Goal: Task Accomplishment & Management: Manage account settings

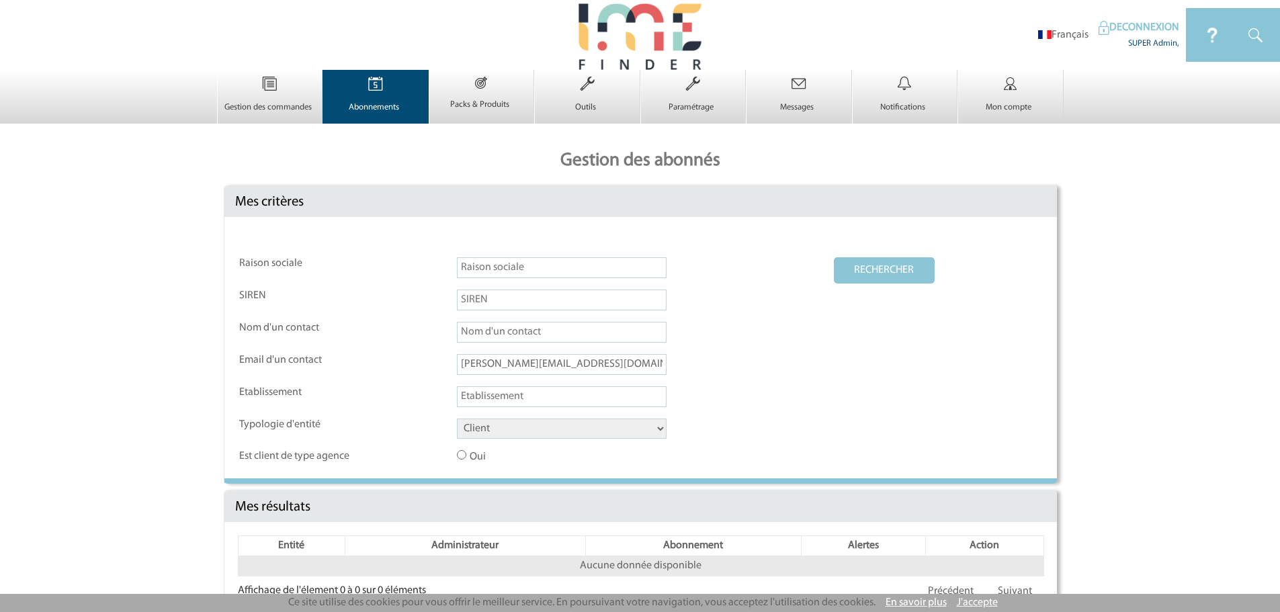
click at [338, 85] on td "Abonnements 0" at bounding box center [376, 97] width 106 height 54
click at [379, 99] on link "Abonnements 0" at bounding box center [375, 101] width 105 height 23
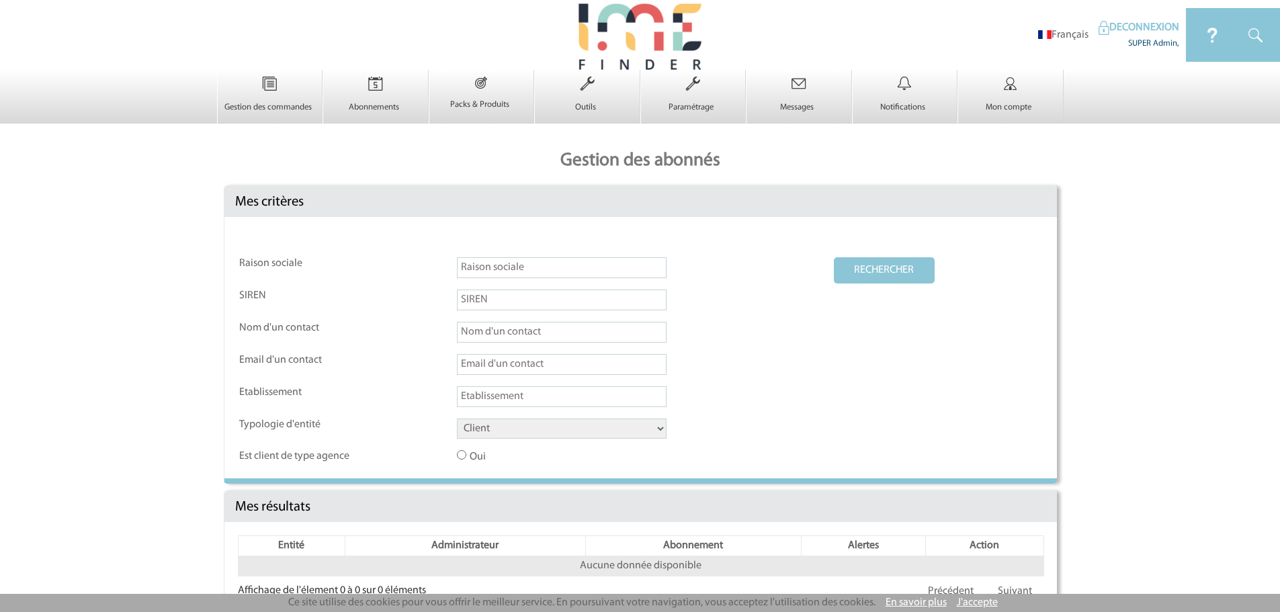
click at [514, 360] on input "text" at bounding box center [562, 364] width 210 height 21
paste input "[EMAIL_ADDRESS][PERSON_NAME][DOMAIN_NAME]"
click at [845, 280] on button "RECHERCHER" at bounding box center [884, 270] width 101 height 26
click at [624, 370] on input "[EMAIL_ADDRESS][PERSON_NAME][DOMAIN_NAME]" at bounding box center [562, 364] width 210 height 21
type input "[EMAIL_ADDRESS][PERSON_NAME][DOMAIN_NAME]"
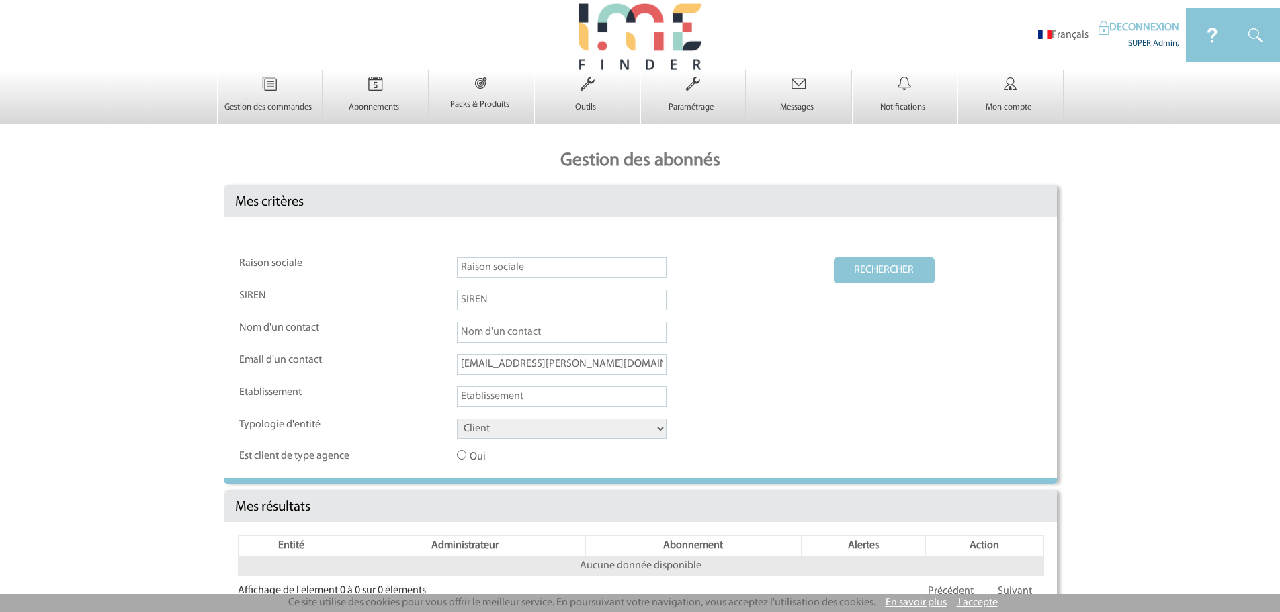
click at [834, 257] on button "RECHERCHER" at bounding box center [884, 270] width 101 height 26
drag, startPoint x: 633, startPoint y: 373, endPoint x: 403, endPoint y: 366, distance: 230.0
click at [403, 366] on tr "Email d'un contact [EMAIL_ADDRESS][PERSON_NAME][DOMAIN_NAME]" at bounding box center [640, 369] width 803 height 31
click at [500, 264] on input "text" at bounding box center [562, 267] width 210 height 21
type input "sanofi"
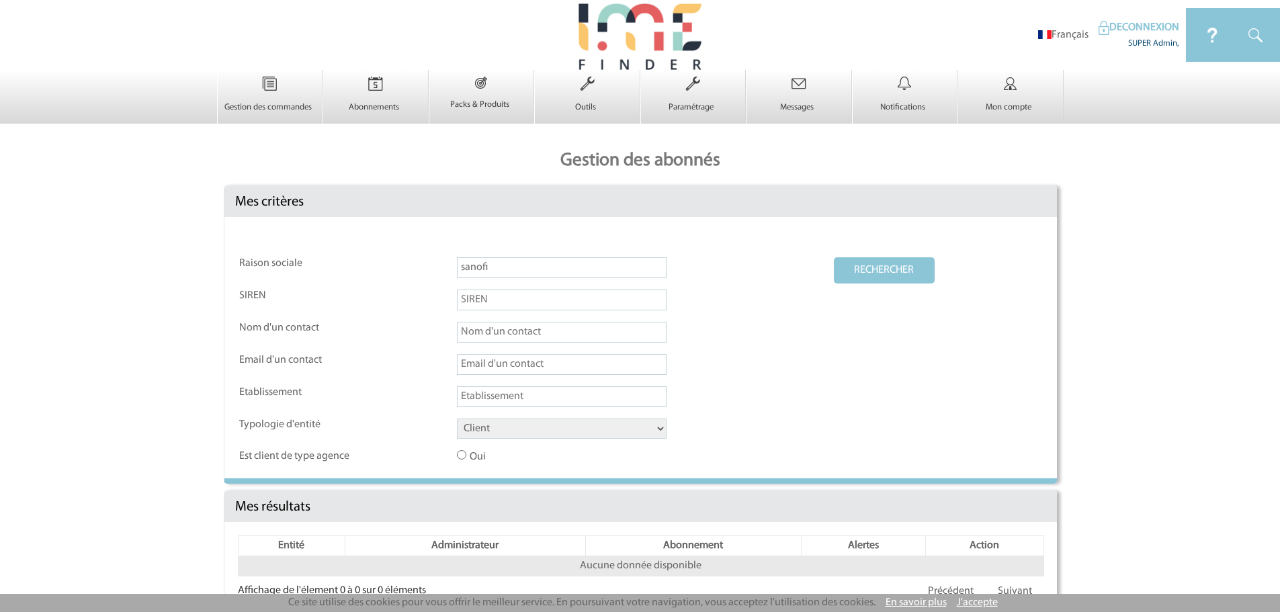
click at [834, 257] on button "RECHERCHER" at bounding box center [884, 270] width 101 height 26
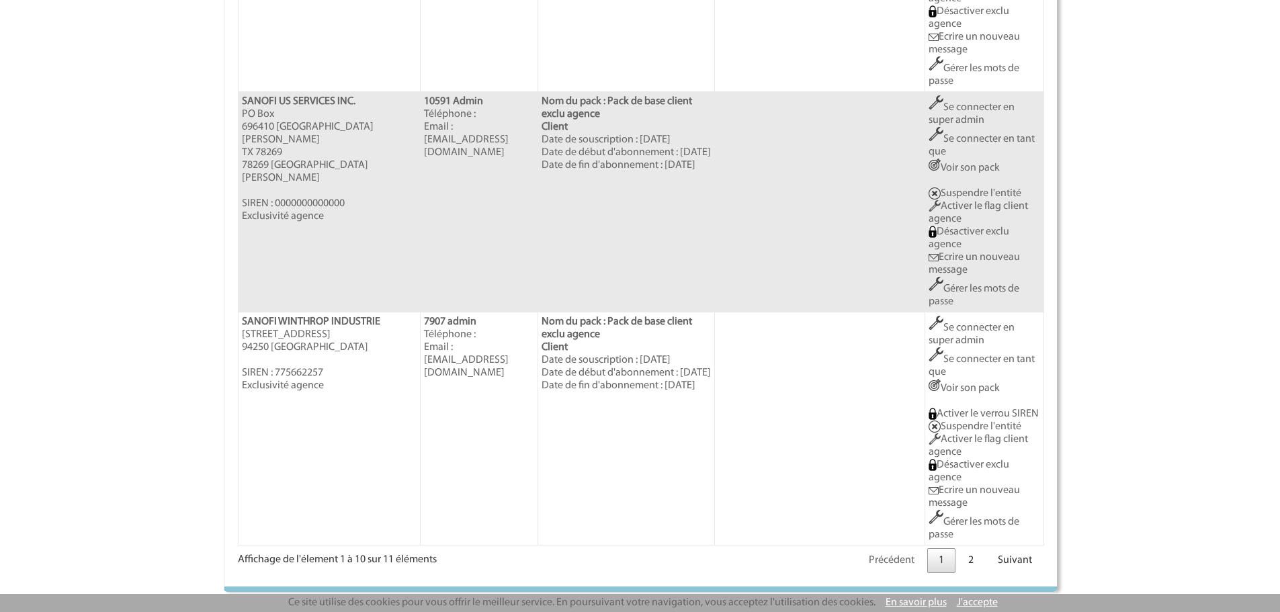
scroll to position [2371, 0]
click at [976, 557] on link "2" at bounding box center [971, 560] width 28 height 25
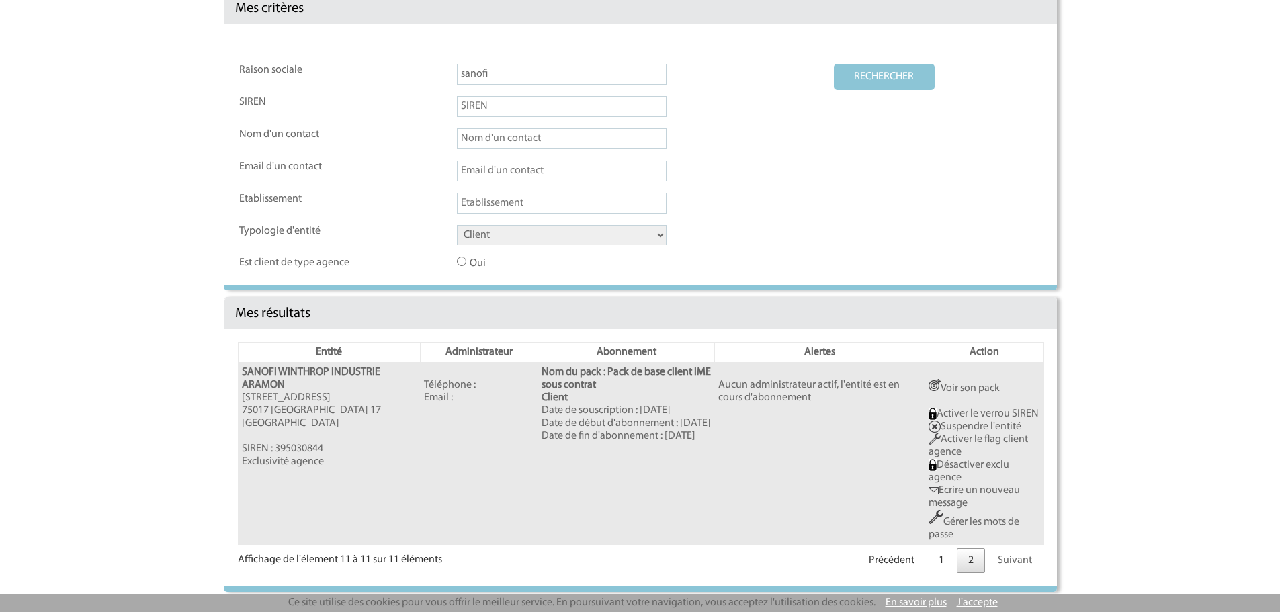
scroll to position [209, 0]
